Goal: Information Seeking & Learning: Learn about a topic

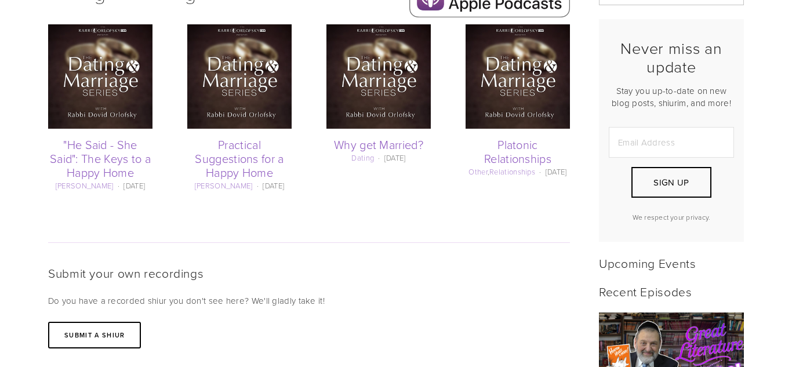
scroll to position [271, 0]
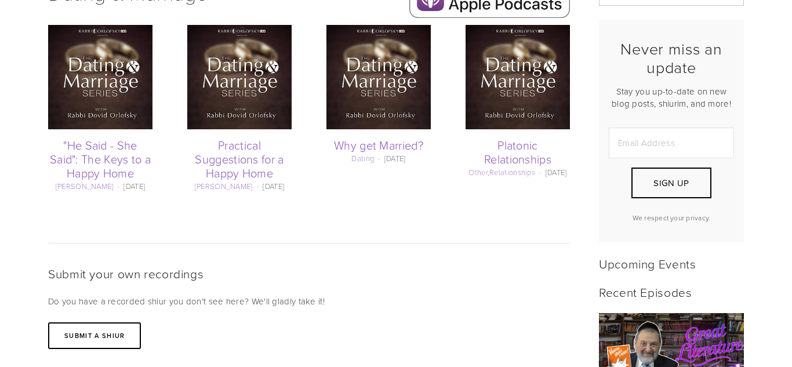
click at [234, 54] on img at bounding box center [239, 77] width 104 height 104
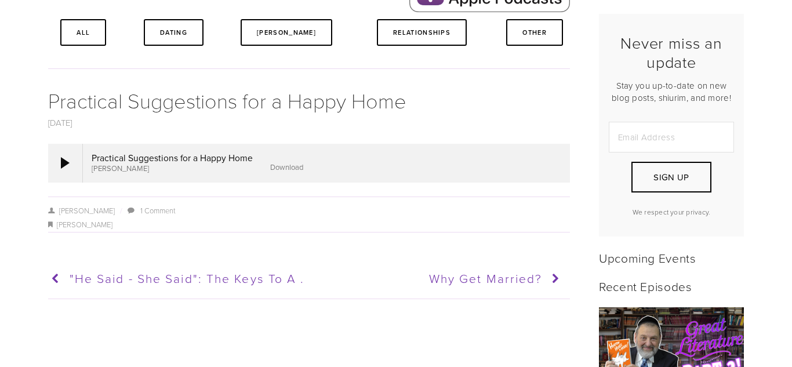
scroll to position [278, 0]
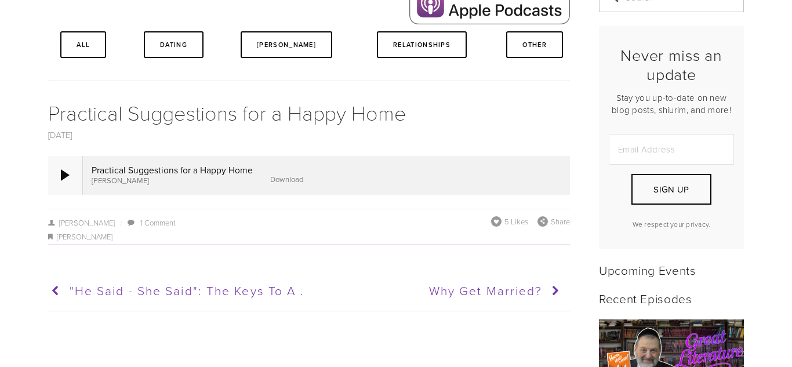
click at [53, 179] on div at bounding box center [65, 175] width 35 height 38
click at [67, 172] on div at bounding box center [65, 175] width 9 height 12
